Goal: Book appointment/travel/reservation

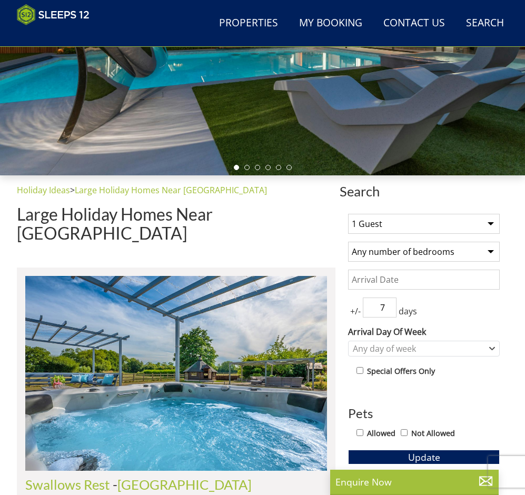
scroll to position [247, 0]
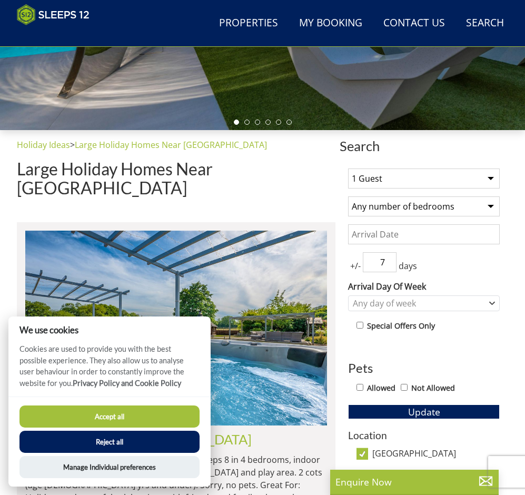
click at [387, 184] on select "1 Guest 2 Guests 3 Guests 4 Guests 5 Guests 6 Guests 7 Guests 8 Guests 9 Guests…" at bounding box center [424, 179] width 152 height 20
select select "8"
click at [348, 173] on select "1 Guest 2 Guests 3 Guests 4 Guests 5 Guests 6 Guests 7 Guests 8 Guests 9 Guests…" at bounding box center [424, 179] width 152 height 20
click at [381, 212] on select "Any number of bedrooms 4 Bedrooms 5 Bedrooms 6 Bedrooms 7 Bedrooms 8 Bedrooms 9…" at bounding box center [424, 206] width 152 height 20
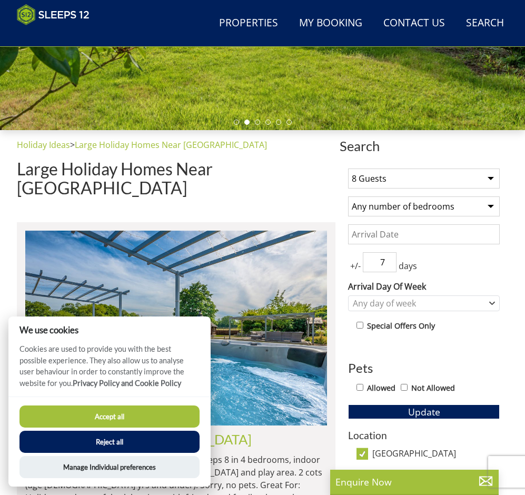
select select "4"
click at [348, 201] on select "Any number of bedrooms 4 Bedrooms 5 Bedrooms 6 Bedrooms 7 Bedrooms 8 Bedrooms 9…" at bounding box center [424, 206] width 152 height 20
click at [384, 266] on input "7" at bounding box center [380, 262] width 34 height 20
click at [386, 309] on div "Any day of week" at bounding box center [418, 304] width 136 height 12
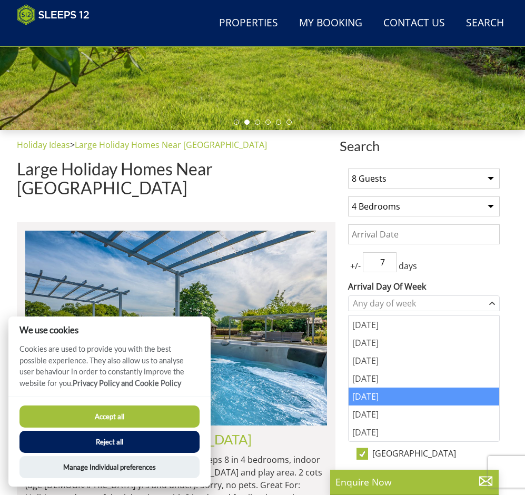
click at [384, 395] on div "[DATE]" at bounding box center [424, 397] width 151 height 18
click at [480, 268] on div "+/- 7 days" at bounding box center [424, 262] width 152 height 20
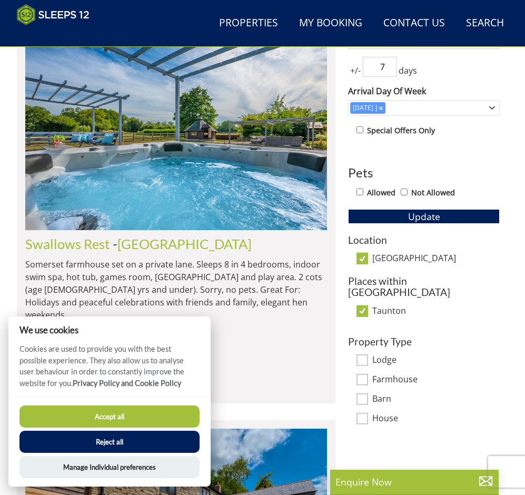
scroll to position [457, 0]
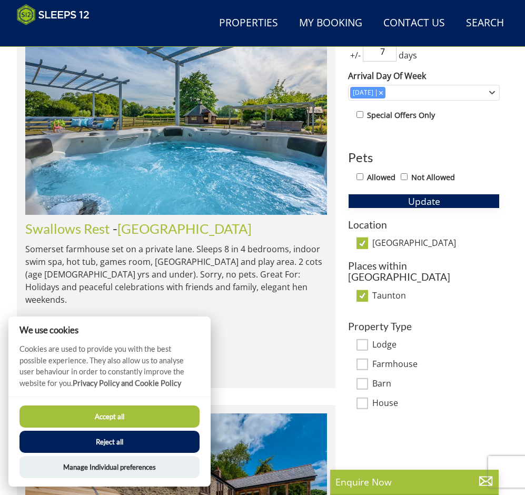
click at [409, 205] on span "Update" at bounding box center [424, 201] width 32 height 13
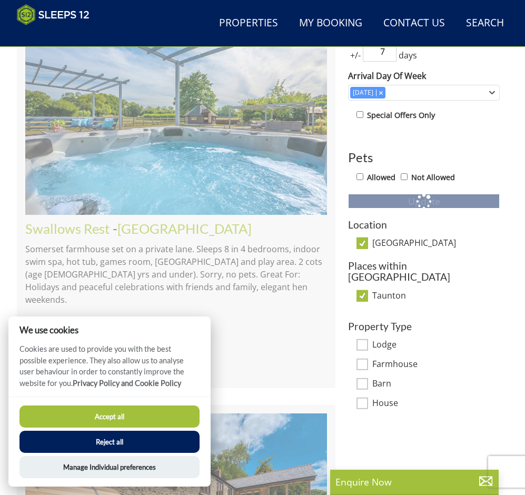
click at [121, 441] on button "Reject all" at bounding box center [109, 442] width 180 height 22
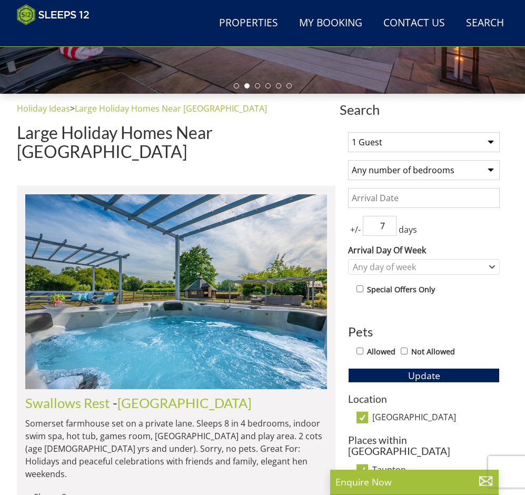
scroll to position [282, 0]
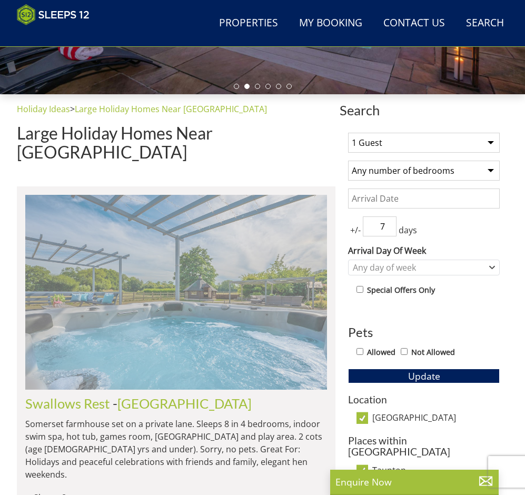
click at [132, 351] on img at bounding box center [176, 292] width 302 height 195
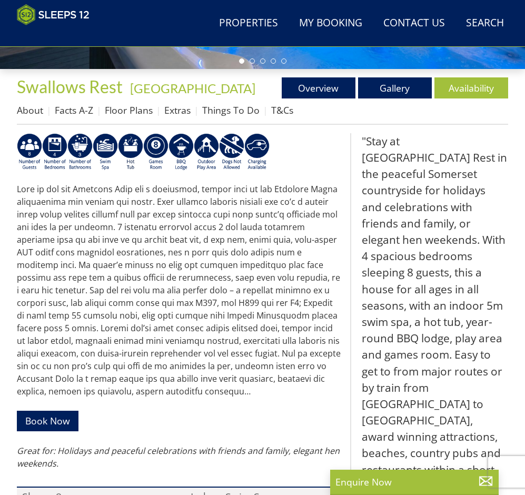
scroll to position [306, 0]
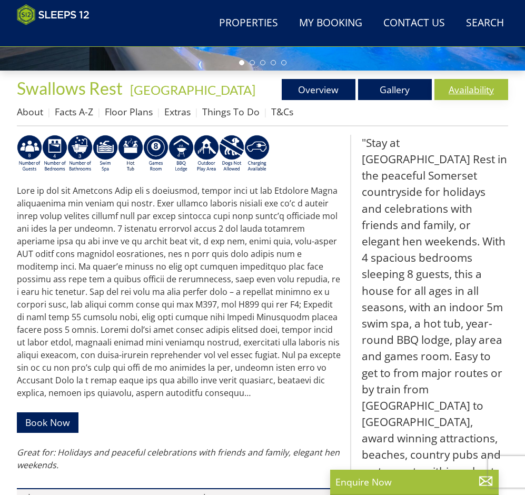
click at [466, 94] on link "Availability" at bounding box center [472, 89] width 74 height 21
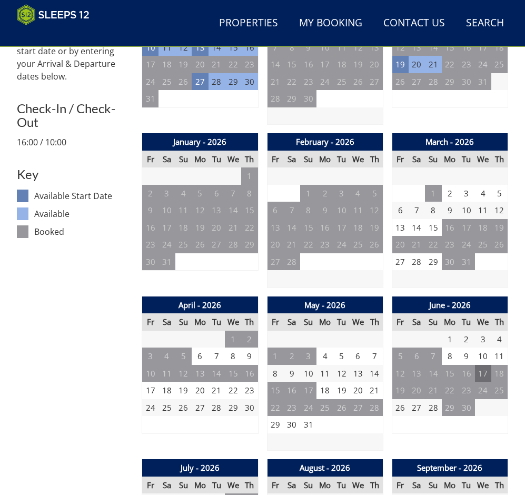
scroll to position [473, 0]
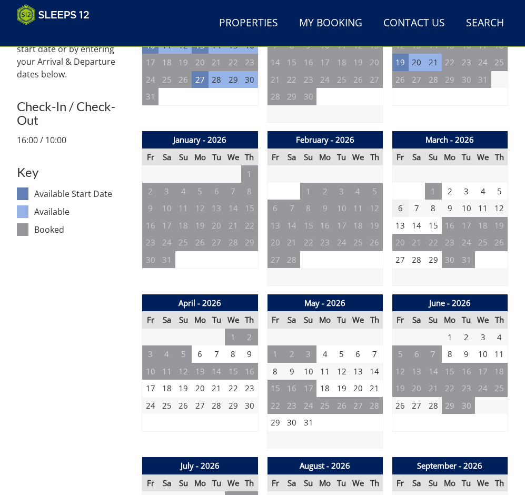
click at [401, 217] on td "6" at bounding box center [400, 208] width 16 height 17
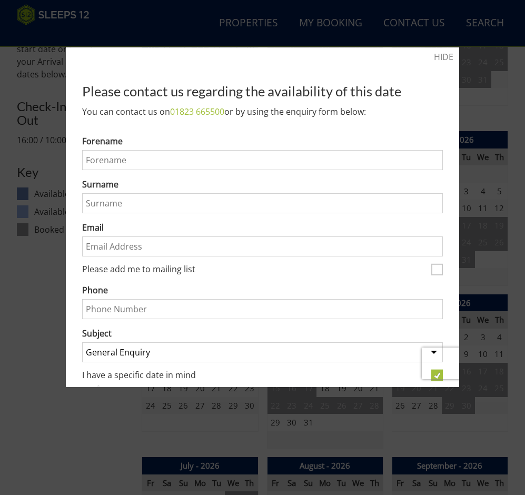
click at [435, 51] on link "HIDE" at bounding box center [443, 57] width 19 height 13
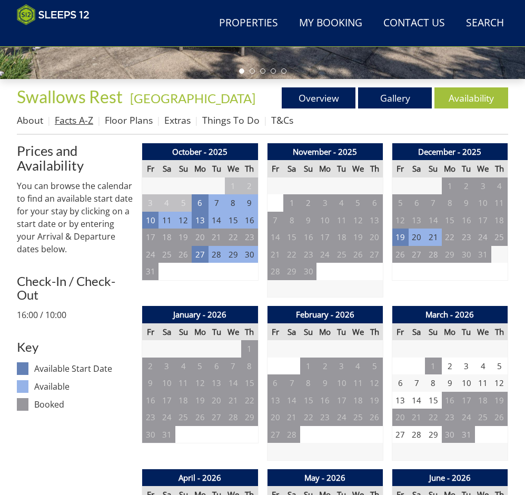
scroll to position [209, 0]
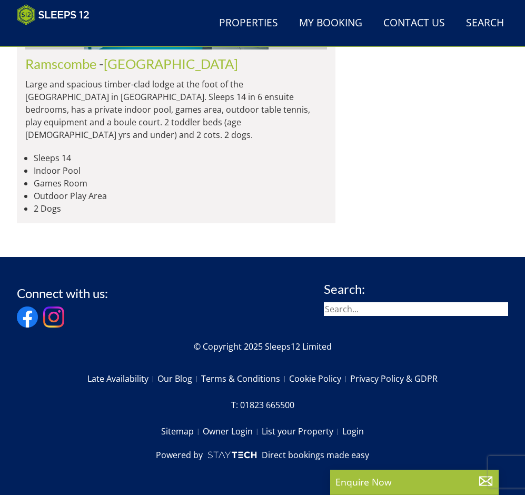
scroll to position [3180, 0]
